Goal: Information Seeking & Learning: Understand process/instructions

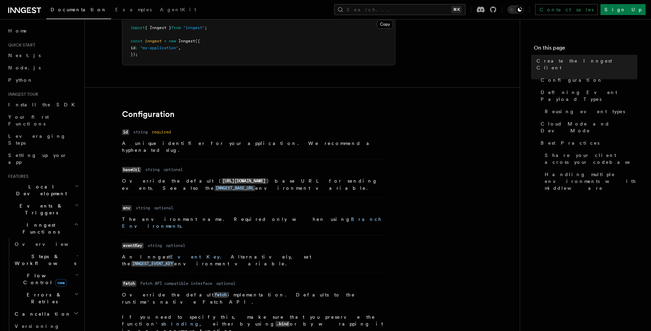
scroll to position [148, 0]
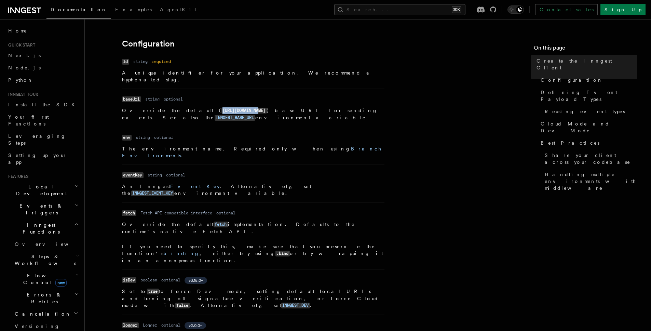
drag, startPoint x: 205, startPoint y: 104, endPoint x: 169, endPoint y: 104, distance: 35.6
click at [222, 108] on code "[URL][DOMAIN_NAME]" at bounding box center [244, 111] width 45 height 6
copy code "[URL][DOMAIN_NAME]"
click at [255, 115] on code "INNGEST_BASE_URL" at bounding box center [235, 118] width 41 height 6
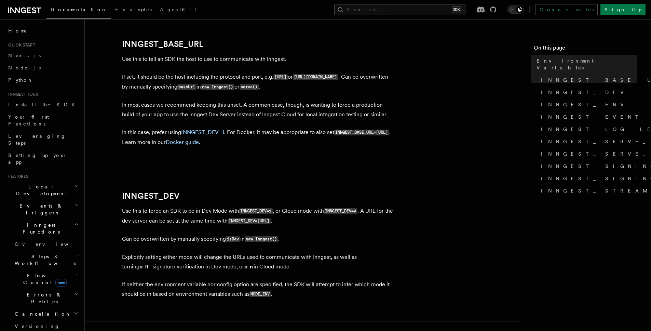
scroll to position [361, 0]
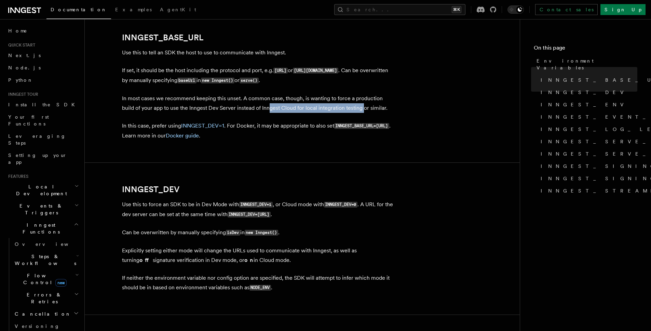
drag, startPoint x: 255, startPoint y: 111, endPoint x: 353, endPoint y: 106, distance: 98.3
click at [351, 106] on p "In most cases we recommend keeping this unset. A common case, though, is wantin…" at bounding box center [259, 103] width 274 height 19
click at [367, 107] on p "In most cases we recommend keeping this unset. A common case, though, is wantin…" at bounding box center [259, 103] width 274 height 19
drag, startPoint x: 156, startPoint y: 124, endPoint x: 200, endPoint y: 125, distance: 43.8
click at [173, 125] on p "In this case, prefer using INNGEST_DEV=1 . For Docker, it may be appropriate to…" at bounding box center [259, 130] width 274 height 19
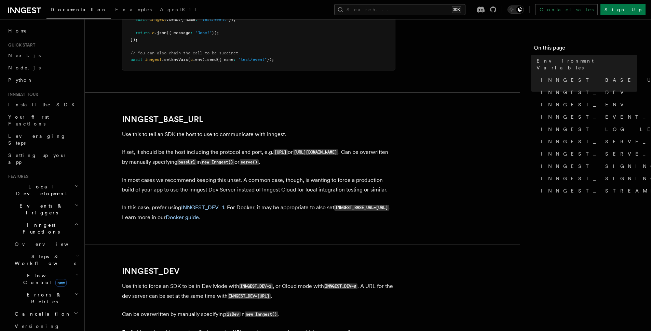
scroll to position [275, 0]
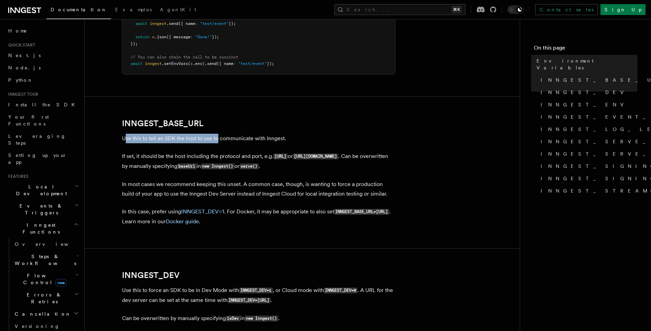
drag, startPoint x: 133, startPoint y: 139, endPoint x: 219, endPoint y: 141, distance: 85.9
click at [219, 141] on p "Use this to tell an SDK the host to use to communicate with Inngest." at bounding box center [259, 139] width 274 height 10
click at [212, 156] on p "If set, it should be the host including the protocol and port, e.g. [URL] or [U…" at bounding box center [259, 161] width 274 height 20
click at [127, 158] on p "If set, it should be the host including the protocol and port, e.g. [URL] or [U…" at bounding box center [259, 161] width 274 height 20
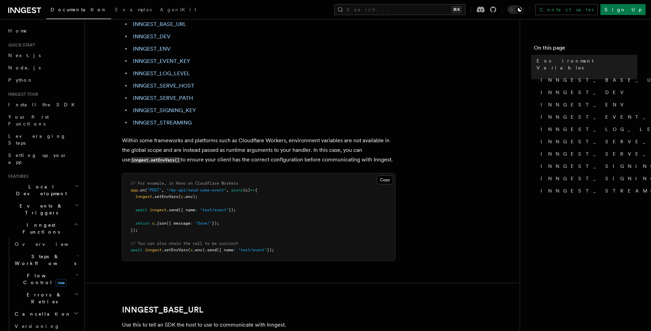
scroll to position [0, 0]
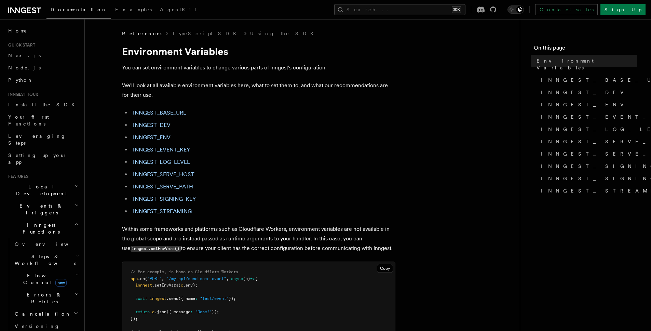
scroll to position [148, 0]
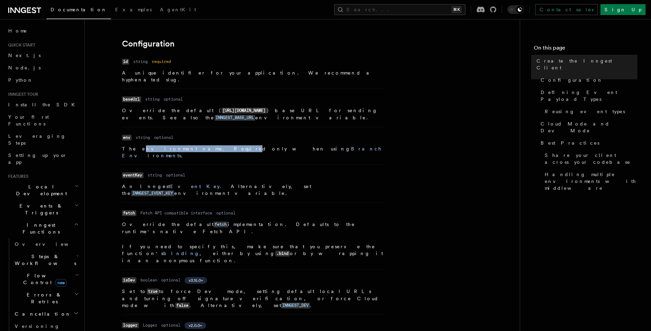
drag, startPoint x: 134, startPoint y: 141, endPoint x: 189, endPoint y: 141, distance: 55.1
click at [188, 145] on p "The environment name. Required only when using Branch Environments ." at bounding box center [253, 152] width 263 height 14
click at [193, 145] on p "The environment name. Required only when using Branch Environments ." at bounding box center [253, 152] width 263 height 14
click at [240, 146] on link "Branch Environments" at bounding box center [252, 152] width 260 height 12
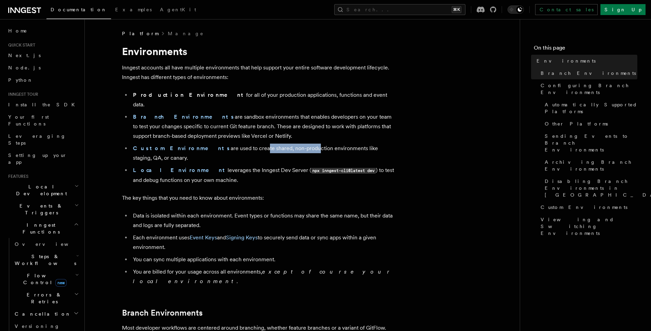
drag, startPoint x: 231, startPoint y: 142, endPoint x: 336, endPoint y: 137, distance: 105.1
click at [324, 144] on li "Custom Environments are used to create shared, non-production environments like…" at bounding box center [263, 153] width 265 height 19
click at [352, 122] on li "Branch Environments are sandbox environments that enables developers on your te…" at bounding box center [263, 126] width 265 height 29
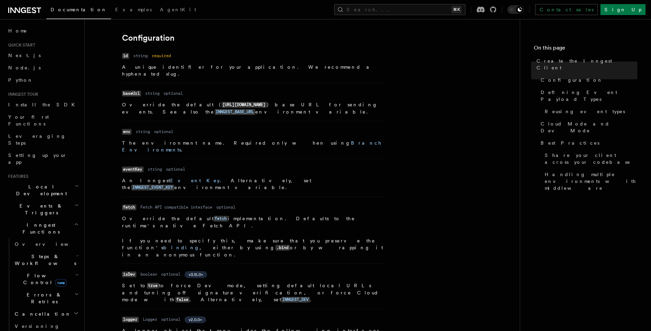
scroll to position [272, 0]
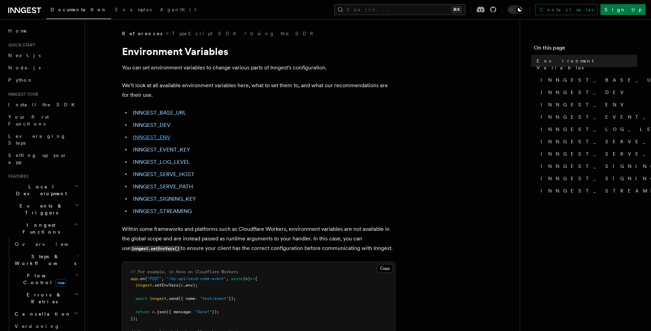
click at [164, 139] on link "INNGEST_ENV" at bounding box center [152, 137] width 38 height 6
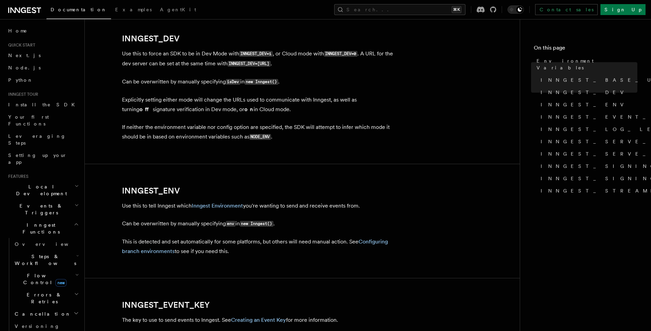
scroll to position [666, 0]
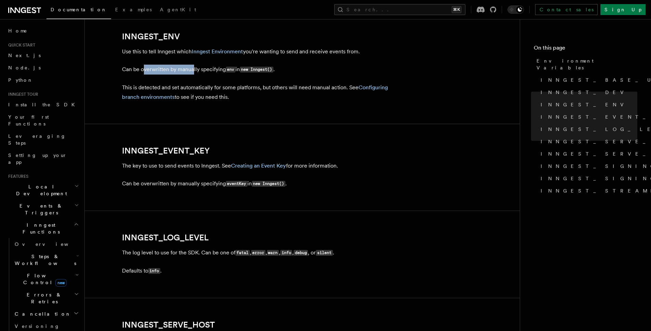
drag, startPoint x: 145, startPoint y: 73, endPoint x: 194, endPoint y: 71, distance: 49.3
click at [194, 71] on p "Can be overwritten by manually specifying env in new Inngest() ." at bounding box center [259, 70] width 274 height 10
click at [204, 74] on p "Can be overwritten by manually specifying env in new Inngest() ." at bounding box center [259, 70] width 274 height 10
drag, startPoint x: 137, startPoint y: 88, endPoint x: 265, endPoint y: 91, distance: 128.3
click at [263, 90] on p "This is detected and set automatically for some platforms, but others will need…" at bounding box center [259, 92] width 274 height 19
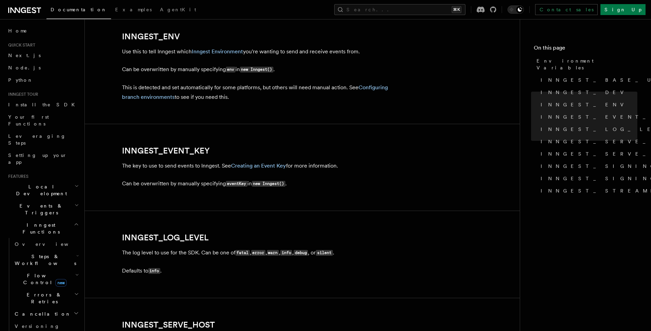
click at [270, 92] on p "This is detected and set automatically for some platforms, but others will need…" at bounding box center [259, 92] width 274 height 19
click at [153, 100] on link "Configuring branch environments" at bounding box center [255, 92] width 266 height 16
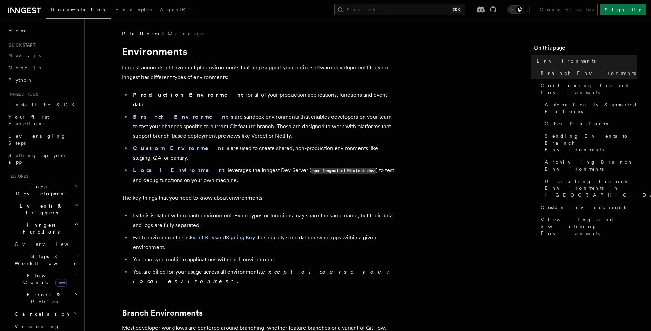
drag, startPoint x: 209, startPoint y: 108, endPoint x: 324, endPoint y: 124, distance: 116.3
click at [324, 124] on li "Branch Environments are sandbox environments that enables developers on your te…" at bounding box center [263, 126] width 265 height 29
click at [289, 127] on li "Branch Environments are sandbox environments that enables developers on your te…" at bounding box center [263, 126] width 265 height 29
drag, startPoint x: 248, startPoint y: 139, endPoint x: 313, endPoint y: 138, distance: 64.6
click at [313, 144] on li "Custom Environments are used to create shared, non-production environments like…" at bounding box center [263, 153] width 265 height 19
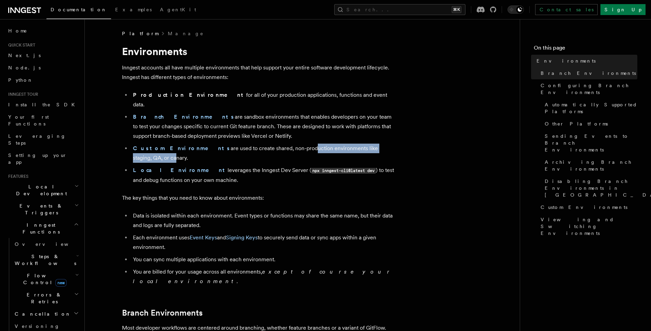
drag, startPoint x: 272, startPoint y: 138, endPoint x: 380, endPoint y: 137, distance: 107.7
click at [377, 144] on li "Custom Environments are used to create shared, non-production environments like…" at bounding box center [263, 153] width 265 height 19
click at [382, 144] on li "Custom Environments are used to create shared, non-production environments like…" at bounding box center [263, 153] width 265 height 19
